Goal: Transaction & Acquisition: Purchase product/service

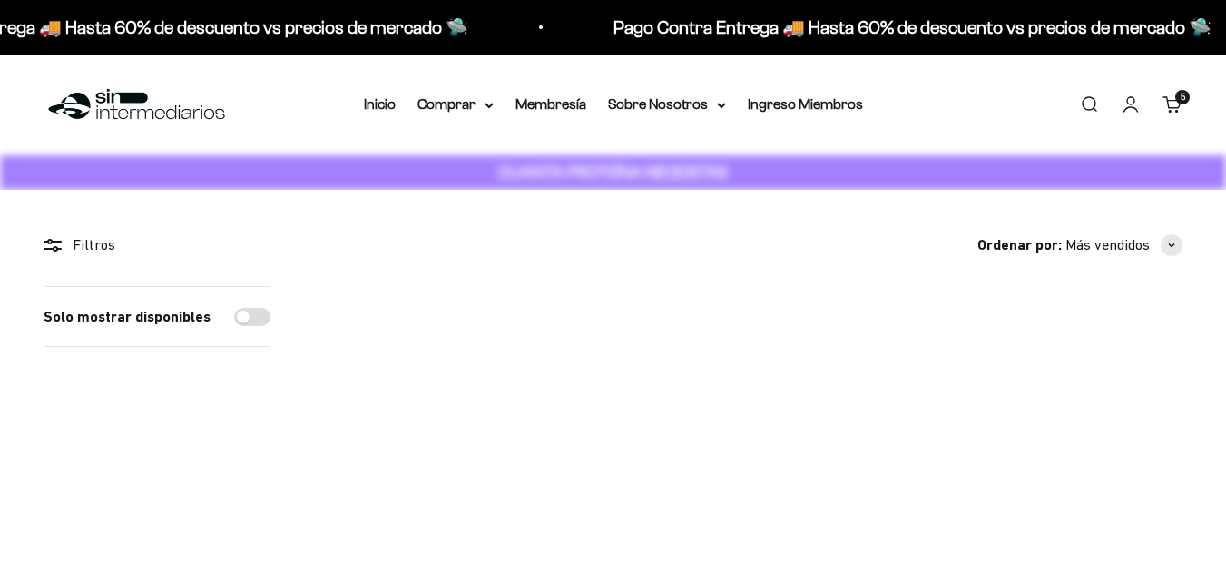
click at [1182, 105] on link "Carrito 5 artículos 5" at bounding box center [1173, 104] width 20 height 20
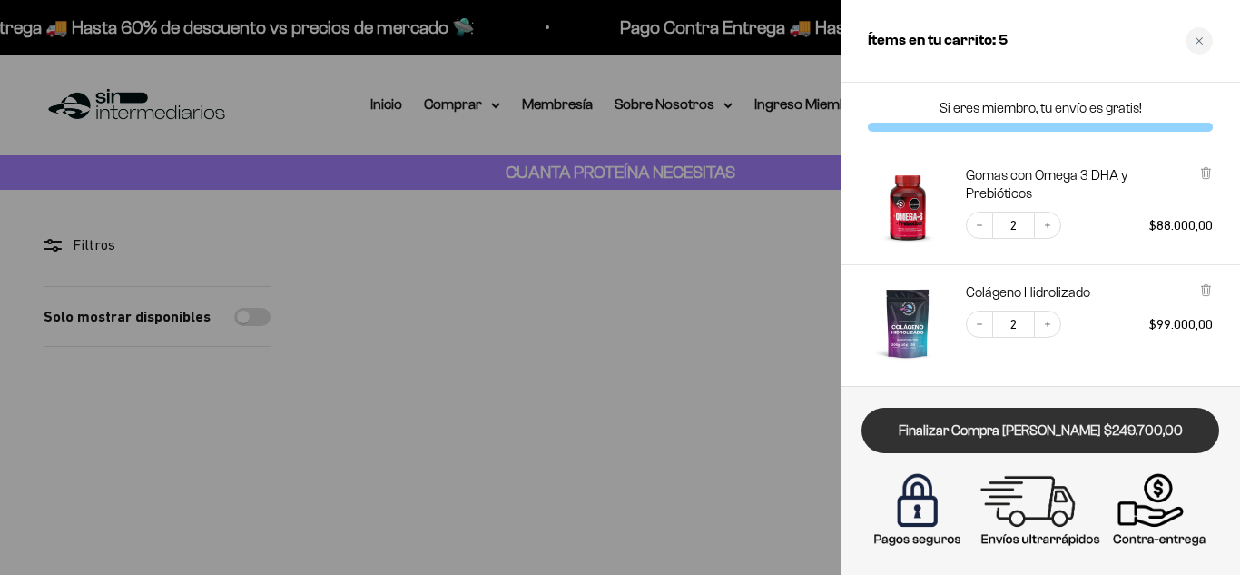
click at [1057, 429] on link "Finalizar Compra [PERSON_NAME] $249.700,00" at bounding box center [1040, 431] width 358 height 46
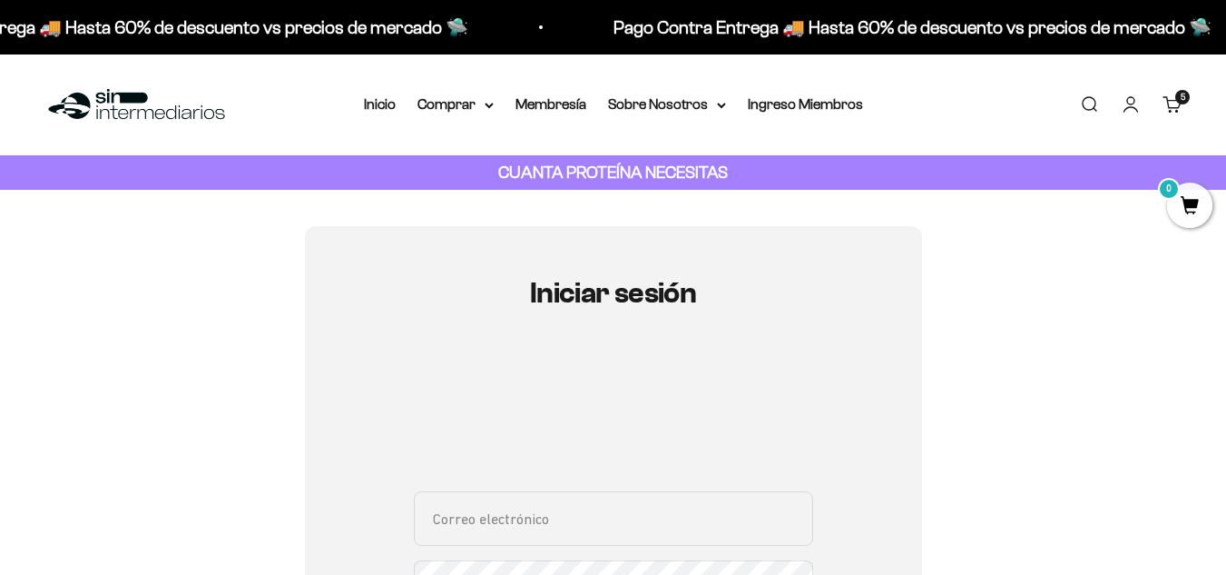
type input "[EMAIL_ADDRESS][DOMAIN_NAME]"
click at [683, 290] on h1 "Iniciar sesión" at bounding box center [613, 293] width 399 height 32
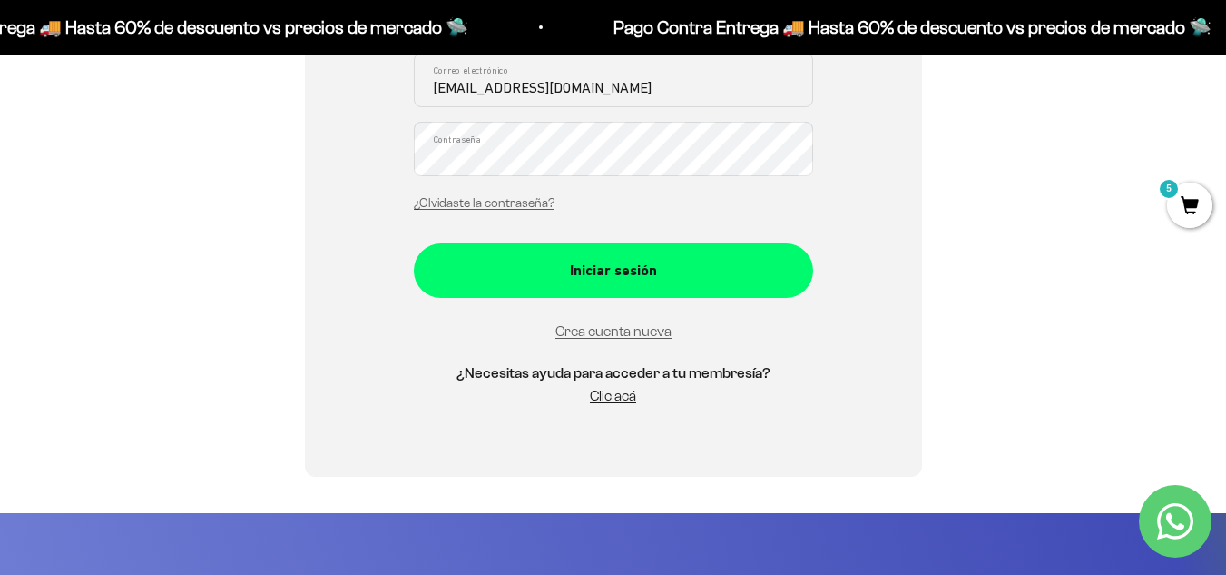
scroll to position [442, 0]
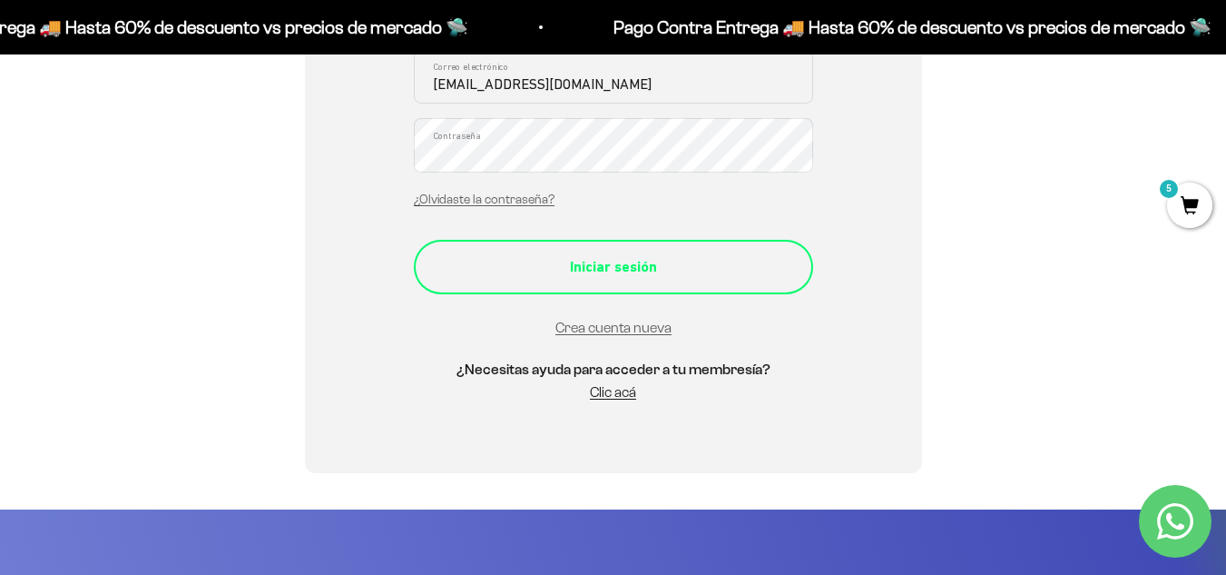
click at [605, 271] on div "Iniciar sesión" at bounding box center [613, 267] width 327 height 24
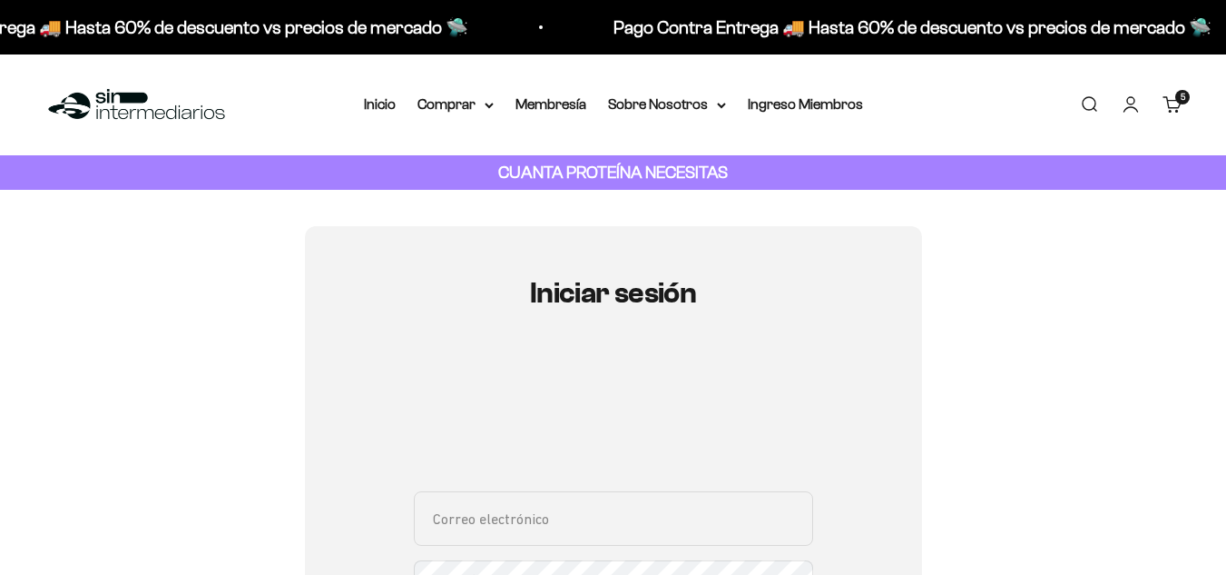
type input "[EMAIL_ADDRESS][DOMAIN_NAME]"
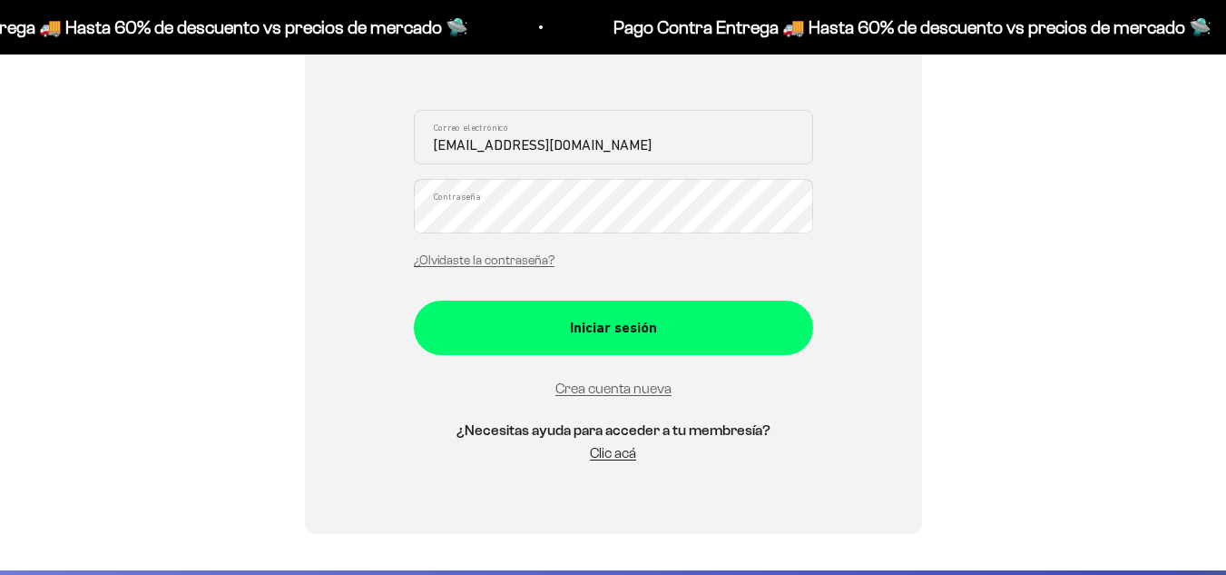
scroll to position [389, 0]
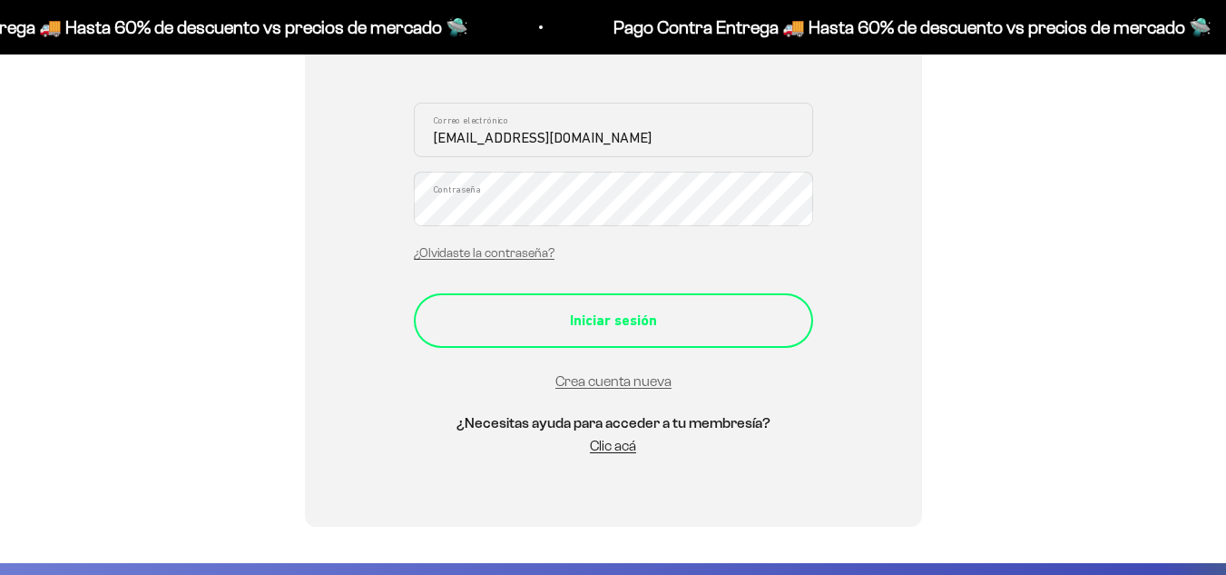
click at [698, 319] on div "Iniciar sesión" at bounding box center [613, 321] width 327 height 24
